Goal: Transaction & Acquisition: Subscribe to service/newsletter

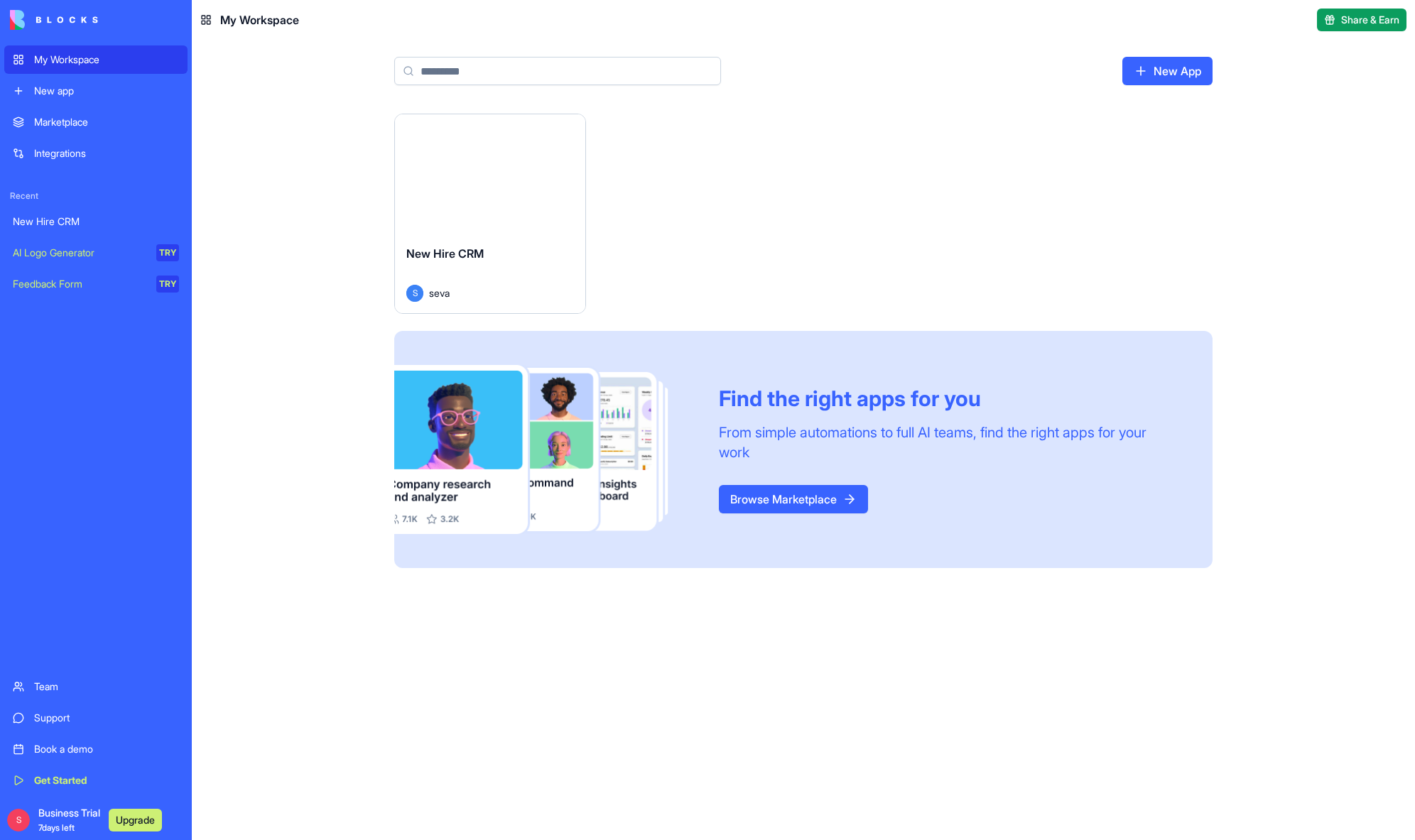
click at [58, 226] on div "New Hire CRM" at bounding box center [96, 222] width 167 height 15
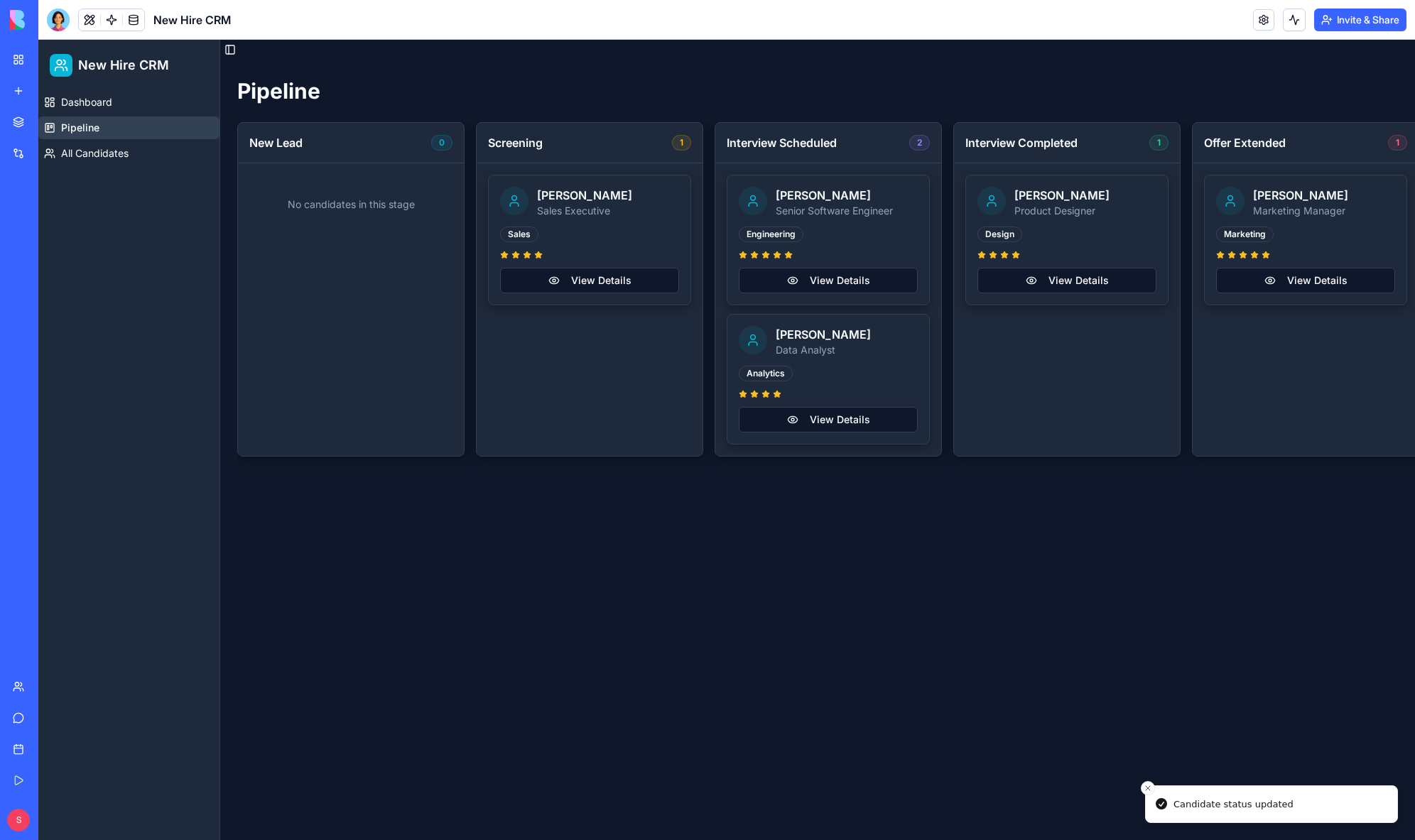
click at [18, 63] on link "My Workspace" at bounding box center [33, 59] width 57 height 28
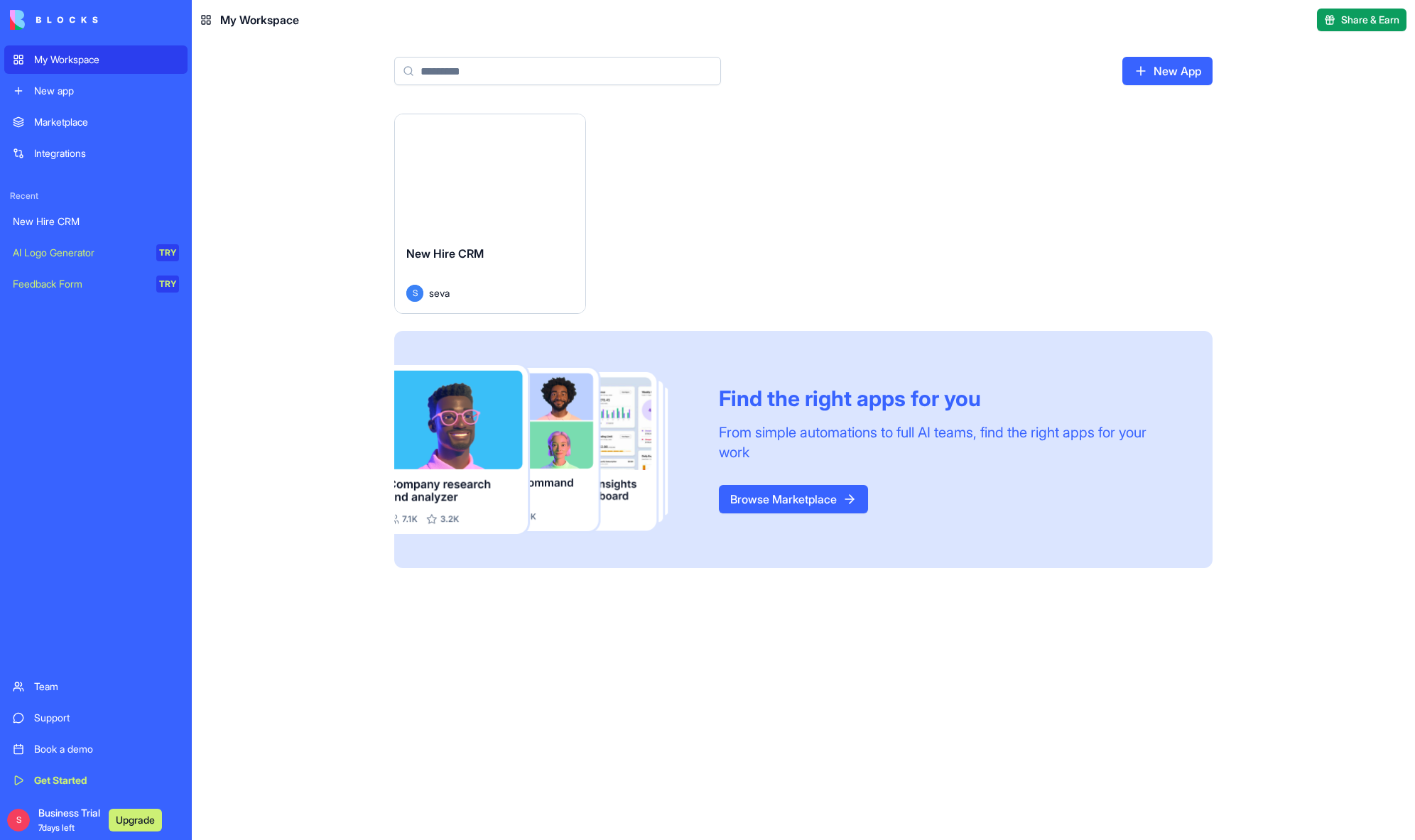
click at [70, 818] on span "Business Trial 7 days left" at bounding box center [69, 820] width 62 height 28
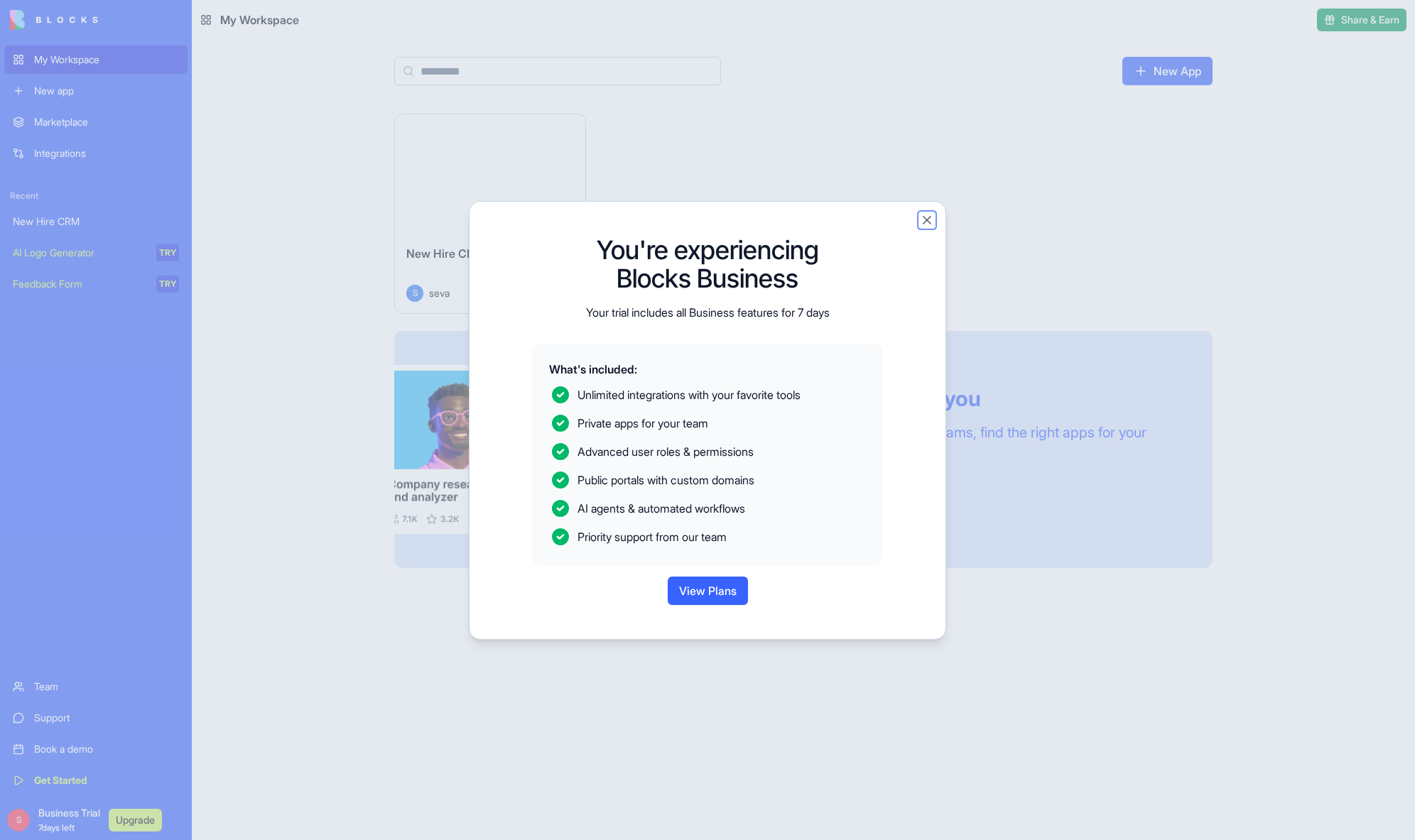
click at [927, 221] on button "Close" at bounding box center [927, 220] width 15 height 15
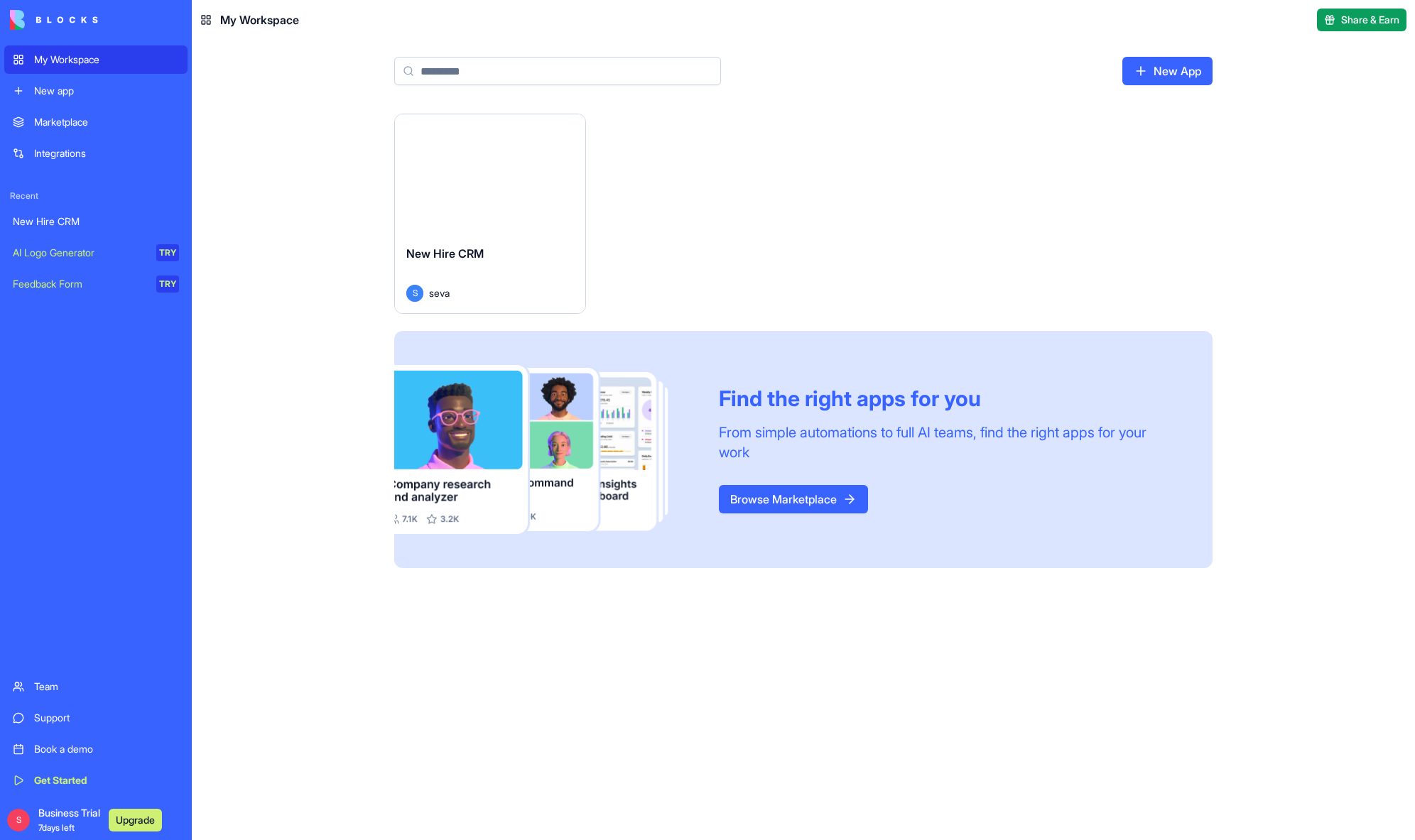
click at [93, 160] on link "Integrations" at bounding box center [96, 153] width 183 height 28
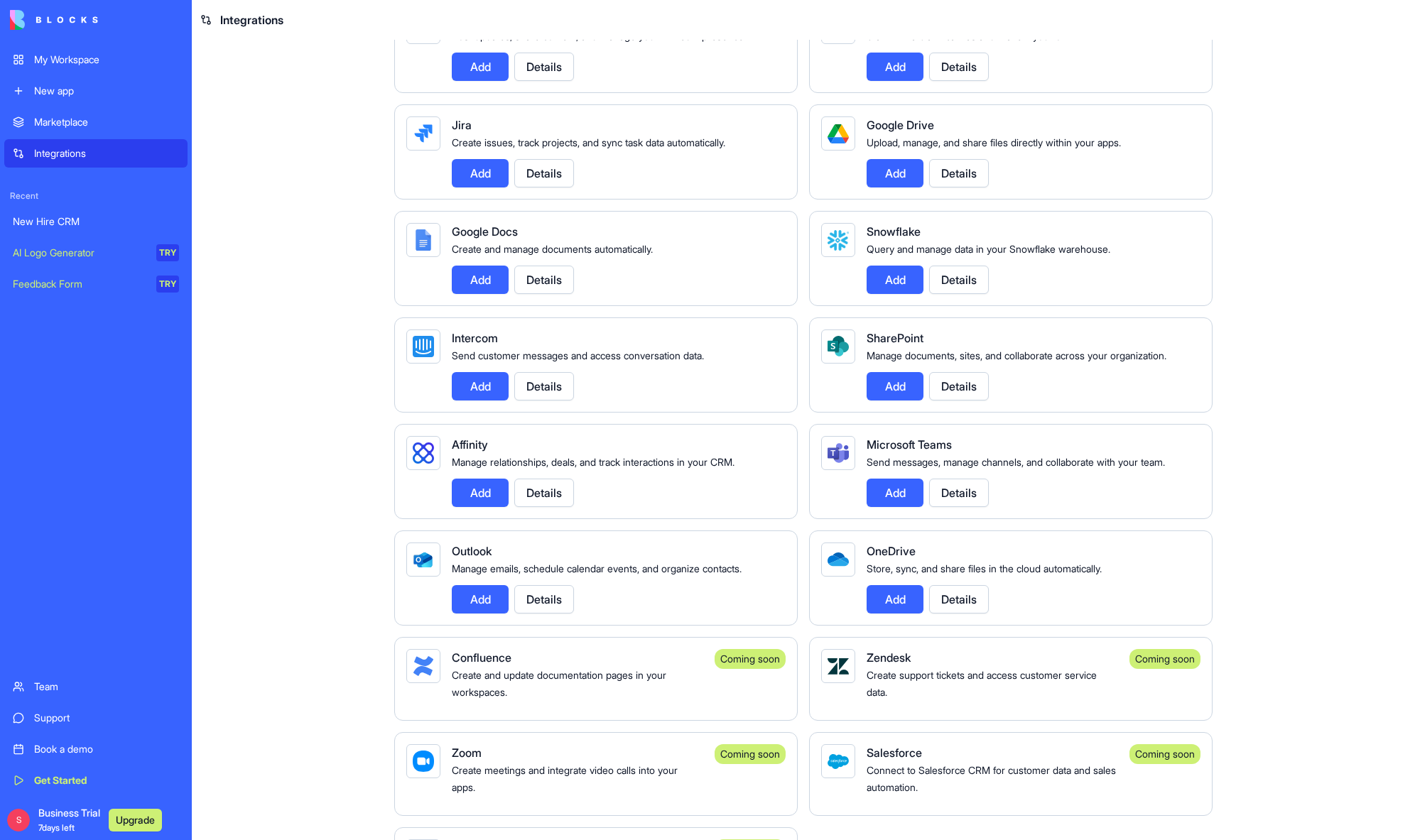
scroll to position [818, 0]
click at [58, 822] on span "7 days left" at bounding box center [56, 828] width 36 height 11
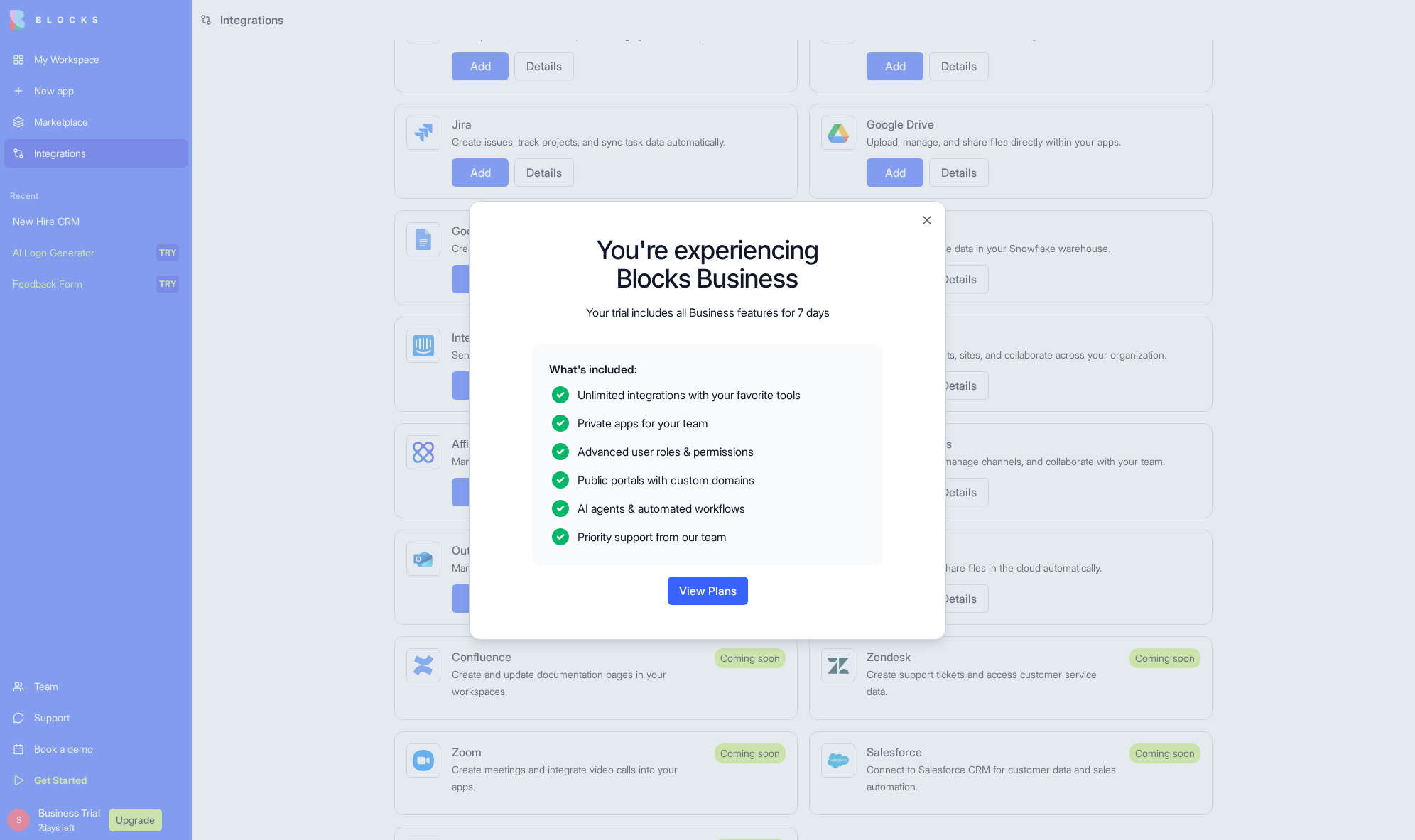
click at [711, 593] on button "View Plans" at bounding box center [708, 591] width 81 height 28
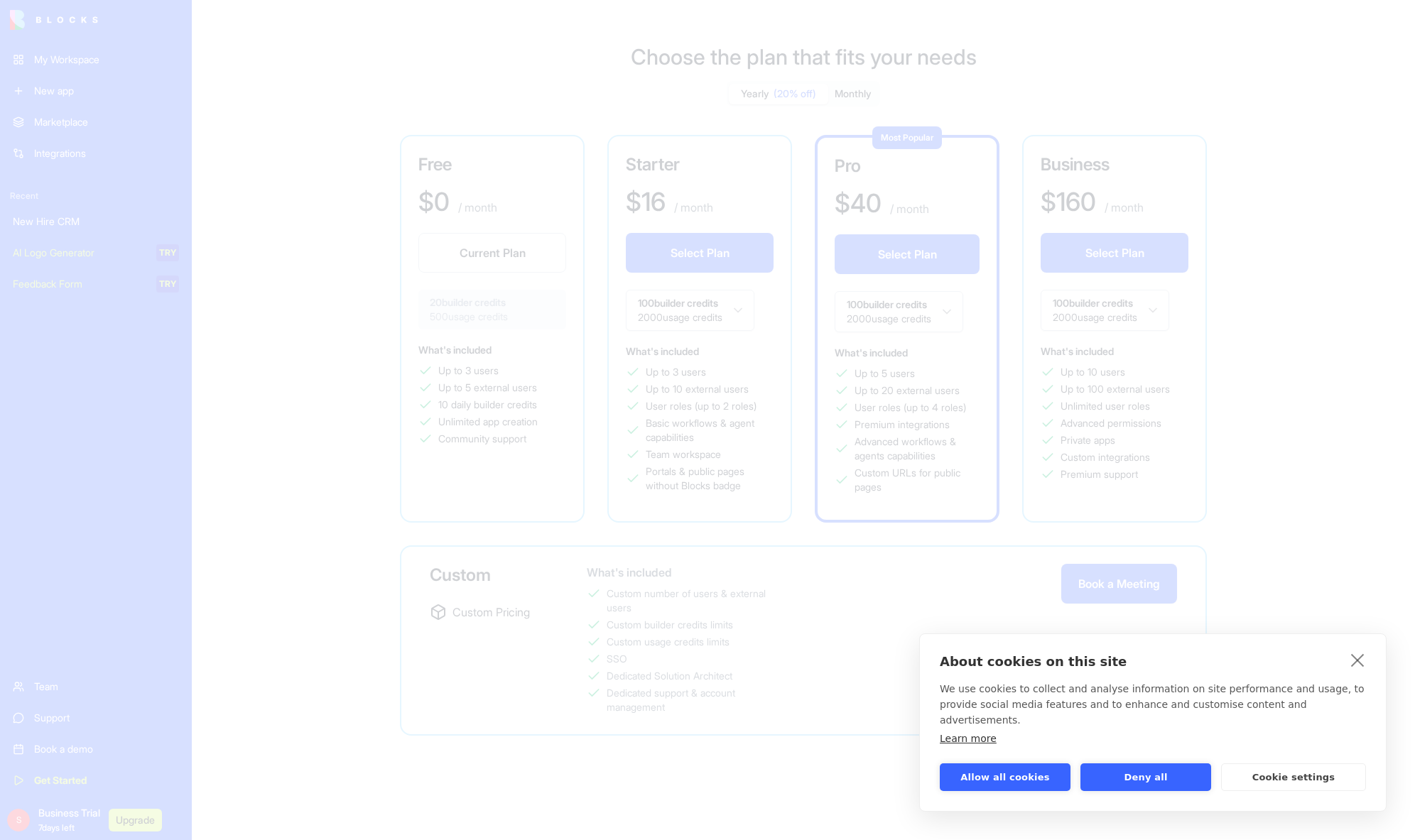
click at [749, 312] on div "About cookies on this site We use cookies to collect and analyse information on…" at bounding box center [708, 420] width 1415 height 840
click at [776, 312] on div "About cookies on this site We use cookies to collect and analyse information on…" at bounding box center [708, 420] width 1415 height 840
drag, startPoint x: 1031, startPoint y: 775, endPoint x: 1012, endPoint y: 736, distance: 43.4
click at [1031, 774] on button "Allow all cookies" at bounding box center [1005, 777] width 130 height 28
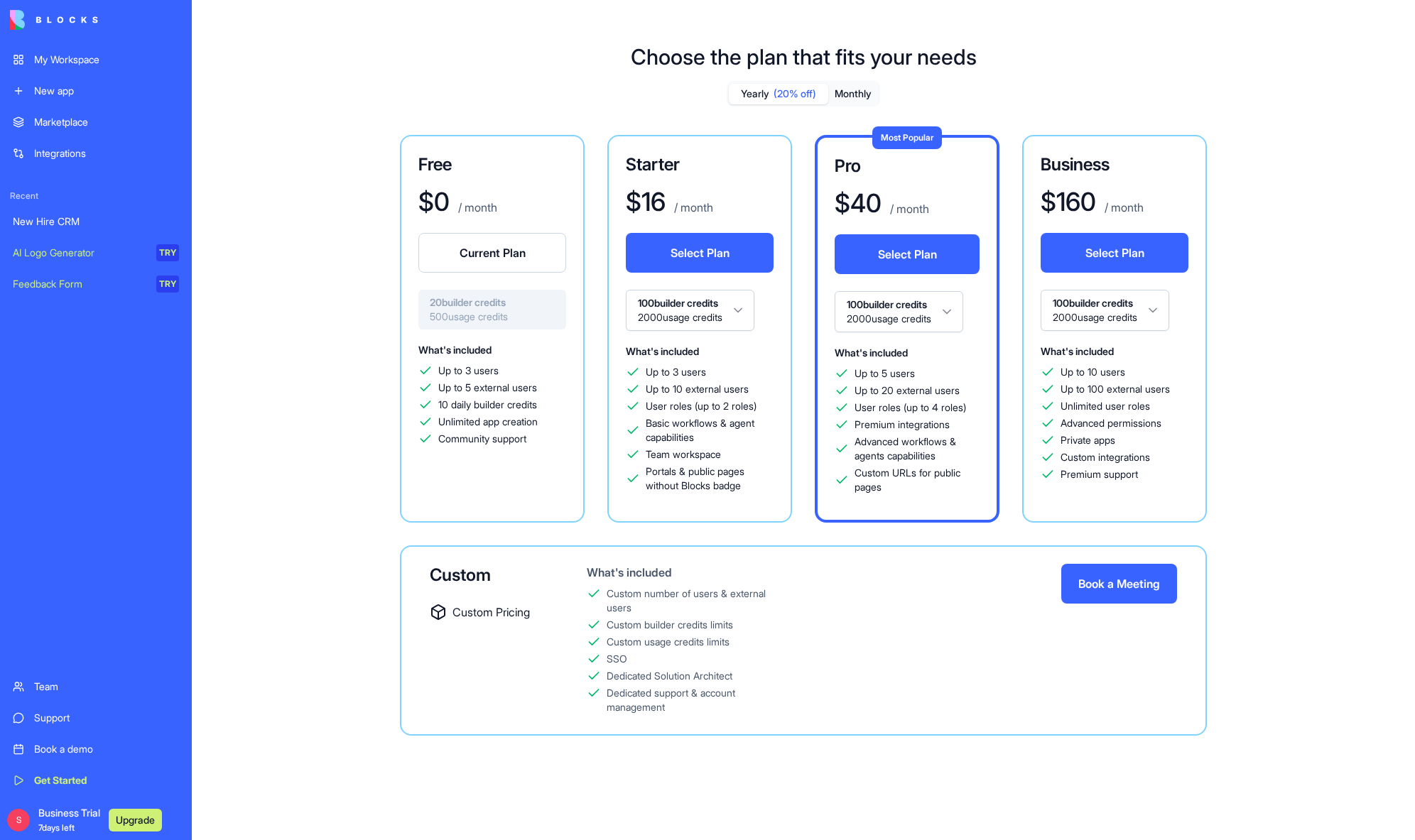
click at [741, 305] on html "My Workspace New app Marketplace Integrations Recent New Hire CRM AI Logo Gener…" at bounding box center [708, 420] width 1415 height 840
